Goal: Task Accomplishment & Management: Use online tool/utility

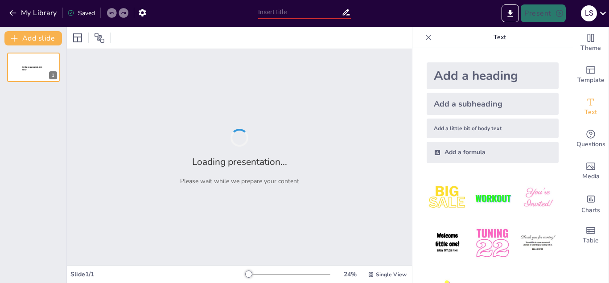
type input "Educación y Conciencia en la Prevención de Sustancias Psicoactivas"
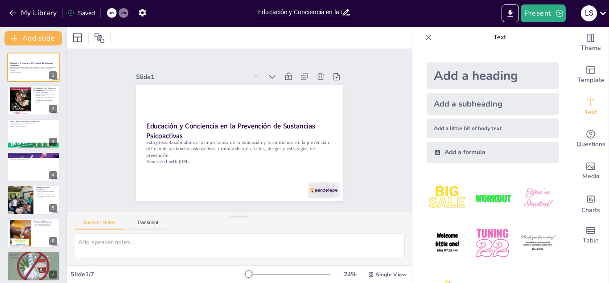
click at [253, 272] on div "24 % Single View" at bounding box center [327, 274] width 164 height 14
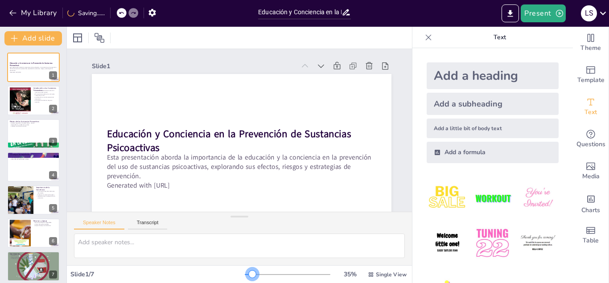
click at [253, 276] on div at bounding box center [252, 274] width 7 height 7
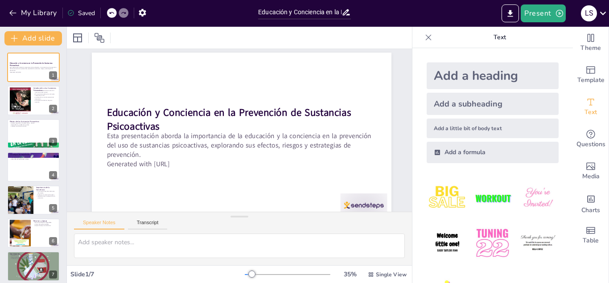
scroll to position [31, 0]
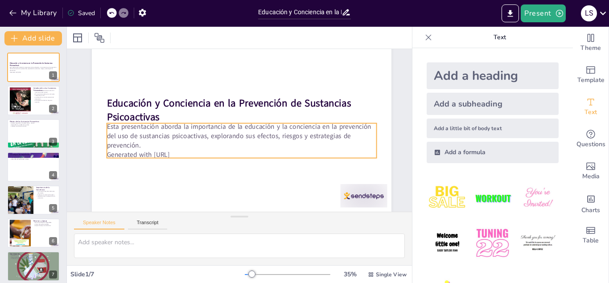
click at [180, 156] on p "Generated with [URL]" at bounding box center [242, 154] width 270 height 9
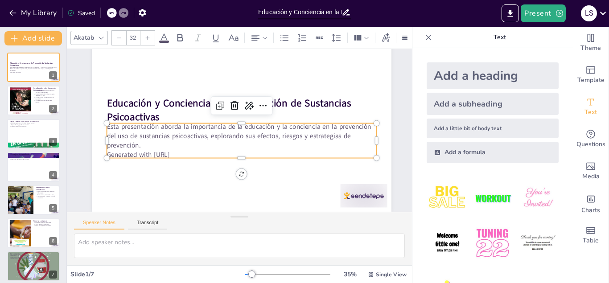
click at [180, 156] on p "Generated with [URL]" at bounding box center [242, 154] width 270 height 9
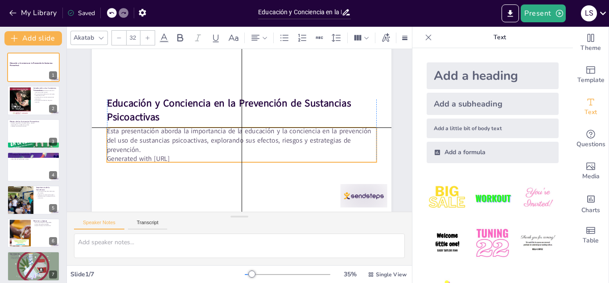
click at [197, 158] on p "Generated with [URL]" at bounding box center [238, 158] width 269 height 37
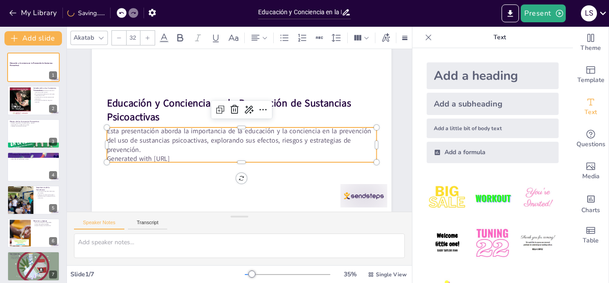
click at [197, 158] on p "Generated with [URL]" at bounding box center [242, 158] width 270 height 9
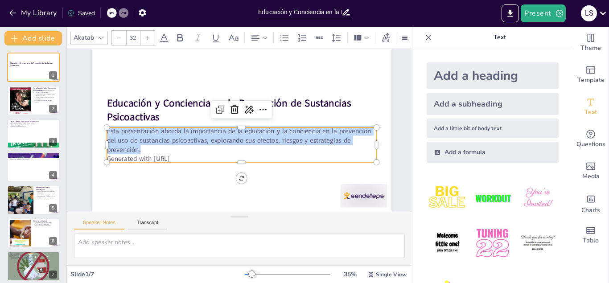
click at [197, 158] on p "Generated with [URL]" at bounding box center [238, 158] width 269 height 37
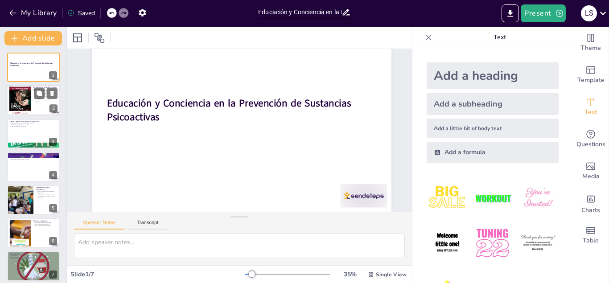
click at [30, 115] on div "Introducción a las Sustancias Psicoactivas Las sustancias psicoactivas alteran …" at bounding box center [33, 101] width 53 height 30
type textarea "Las sustancias psicoactivas son definidas como compuestos que afectan el sistem…"
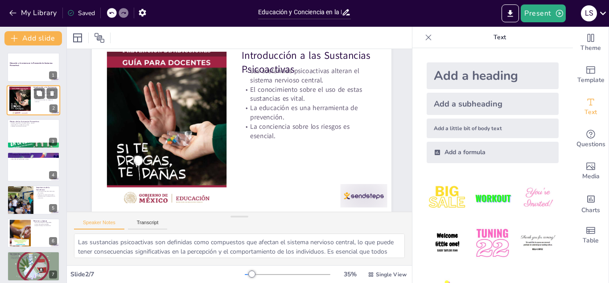
scroll to position [0, 0]
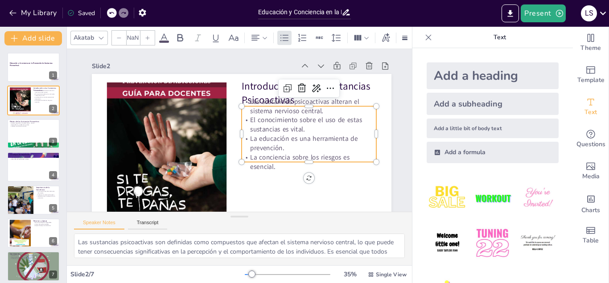
type input "32"
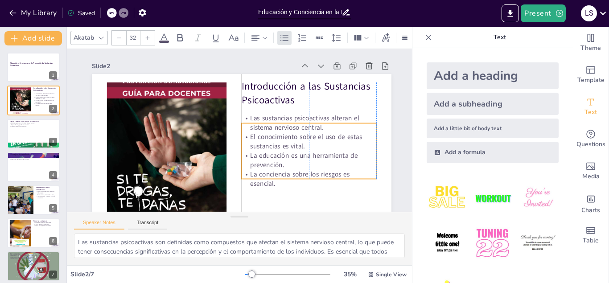
drag, startPoint x: 276, startPoint y: 138, endPoint x: 277, endPoint y: 155, distance: 17.0
click at [277, 155] on p "La educación es una herramienta de prevención." at bounding box center [297, 180] width 134 height 59
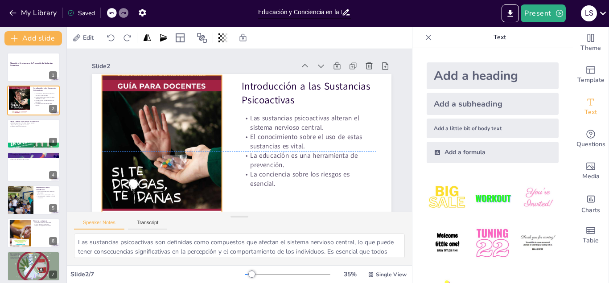
drag, startPoint x: 113, startPoint y: 141, endPoint x: 108, endPoint y: 134, distance: 9.0
click at [108, 134] on div at bounding box center [160, 143] width 138 height 192
click at [85, 127] on div "Slide 1 Educación y Conciencia en la Prevención de Sustancias Psicoactivas Slid…" at bounding box center [240, 145] width 368 height 229
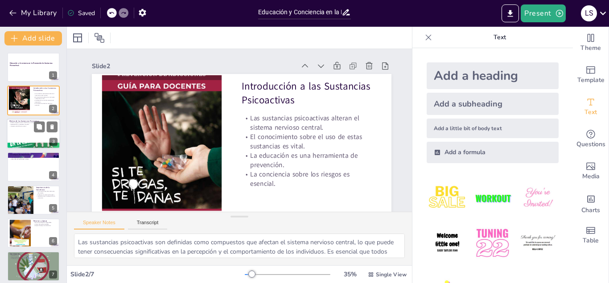
click at [27, 126] on p "Impacto en el entorno social." at bounding box center [33, 126] width 48 height 2
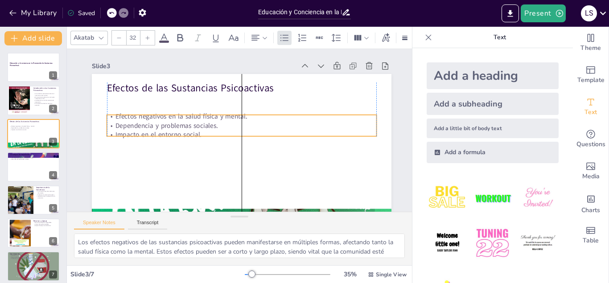
drag, startPoint x: 174, startPoint y: 109, endPoint x: 175, endPoint y: 127, distance: 18.7
click at [175, 127] on p "Dependencia y problemas sociales." at bounding box center [241, 125] width 269 height 37
click at [33, 171] on div at bounding box center [33, 167] width 53 height 30
type textarea "La educación continua es fundamental para la prevención del uso de sustancias p…"
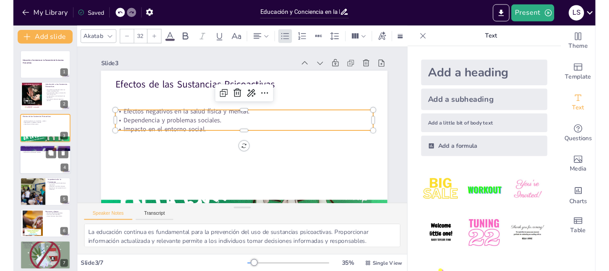
scroll to position [3, 0]
